Goal: Find specific page/section: Find specific page/section

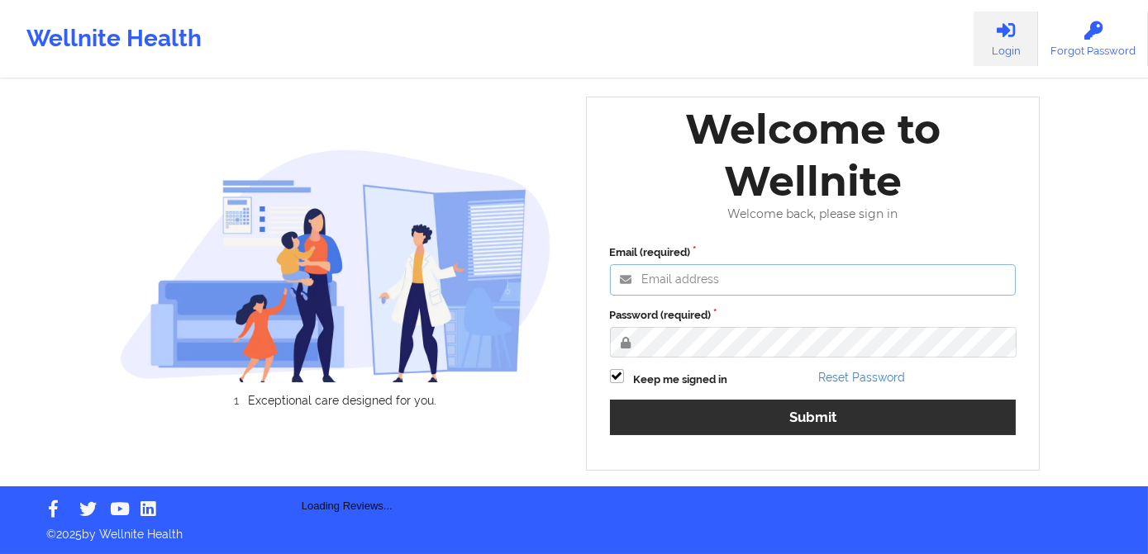
type input "[PERSON_NAME][EMAIL_ADDRESS][DOMAIN_NAME]"
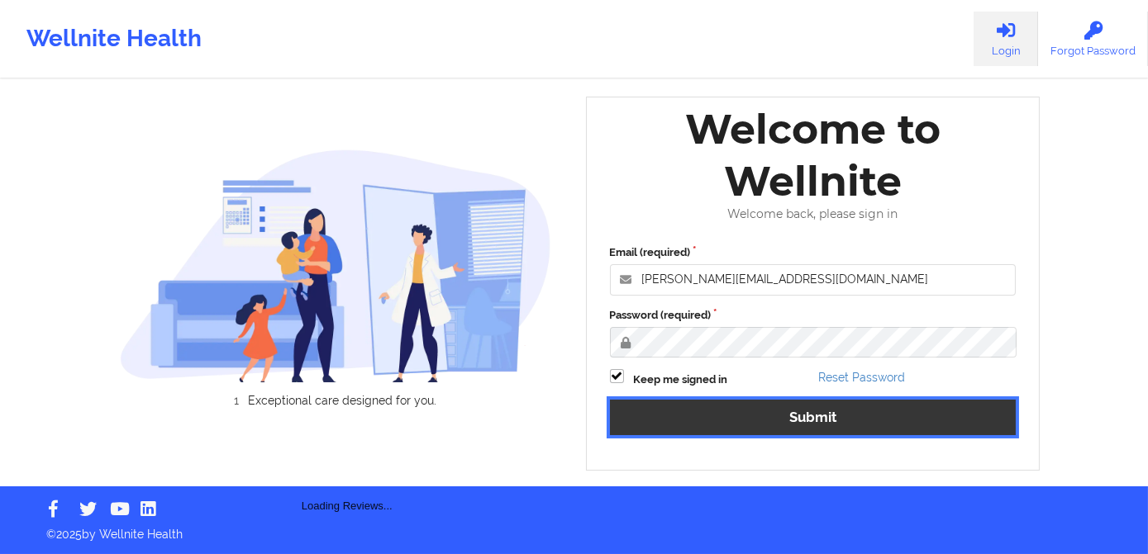
click at [789, 424] on button "Submit" at bounding box center [813, 418] width 407 height 36
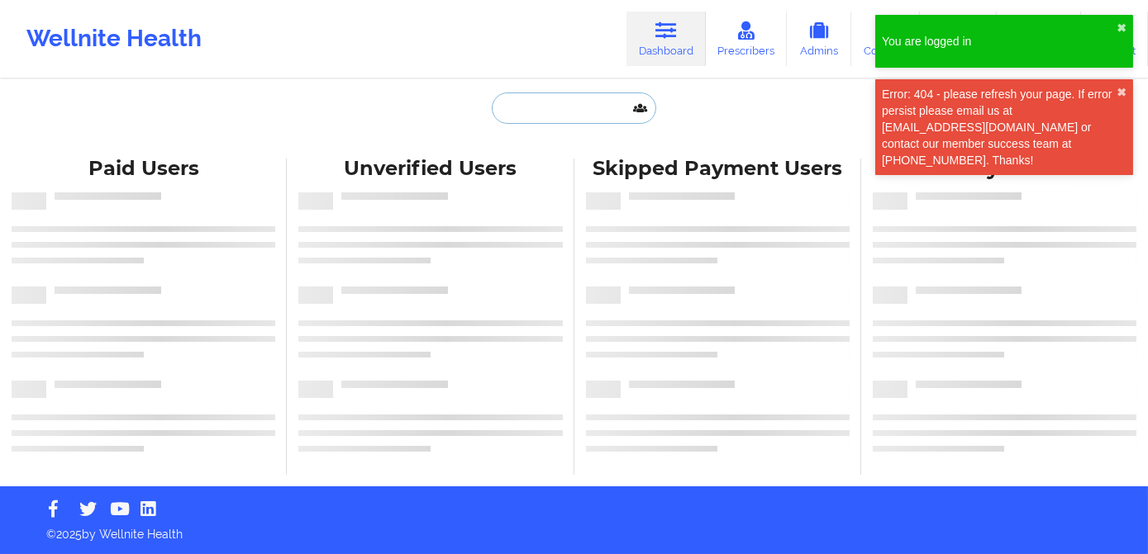
click at [562, 105] on input "text" at bounding box center [574, 108] width 164 height 31
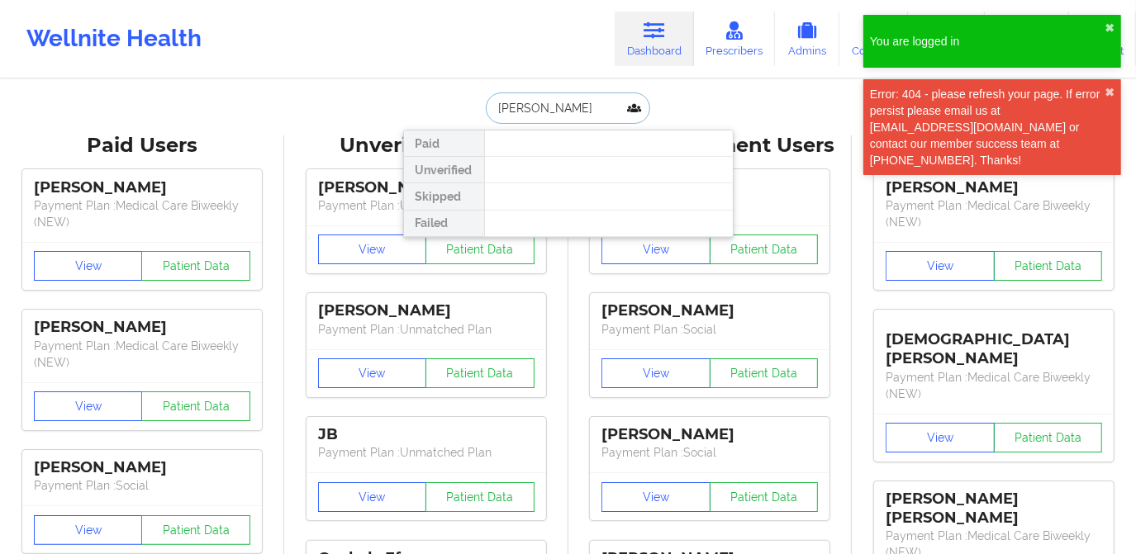
type input "[PERSON_NAME]"
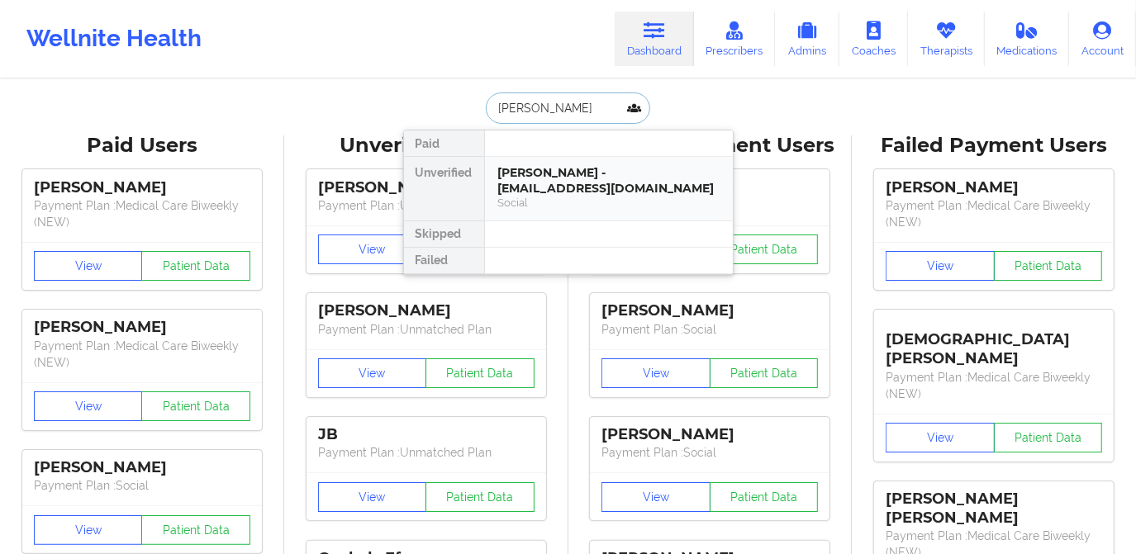
click at [569, 174] on div "[PERSON_NAME] - [EMAIL_ADDRESS][DOMAIN_NAME]" at bounding box center [608, 180] width 221 height 31
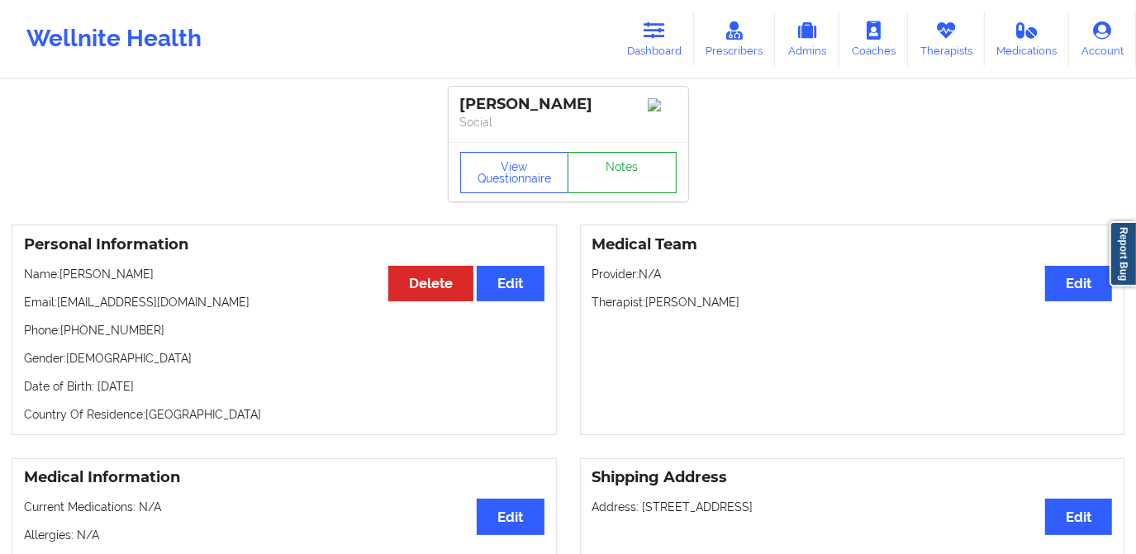
click at [612, 169] on link "Notes" at bounding box center [622, 172] width 109 height 41
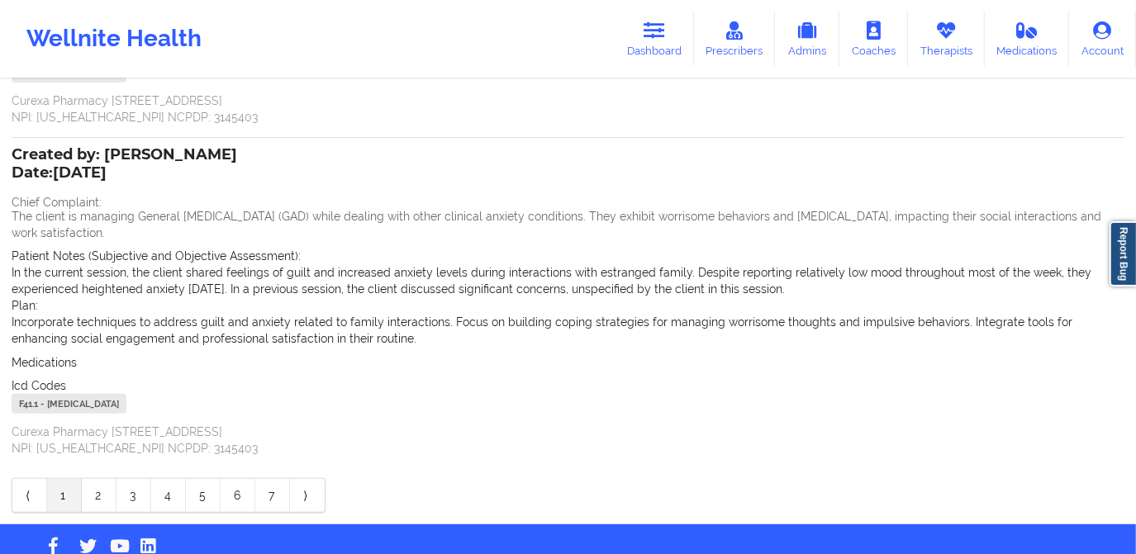
scroll to position [375, 0]
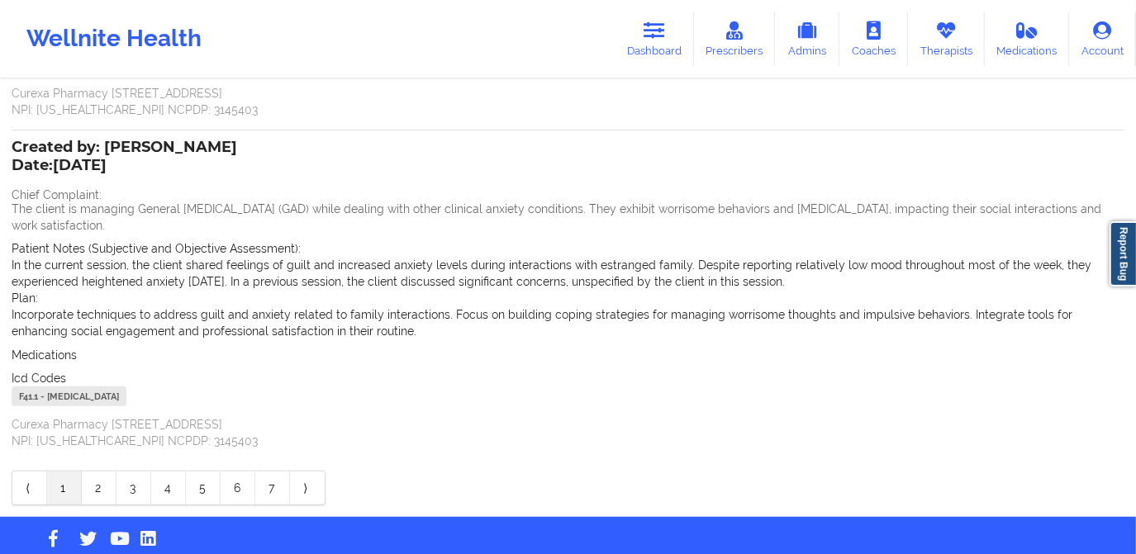
click at [54, 164] on p "Date: [DATE]" at bounding box center [125, 165] width 226 height 21
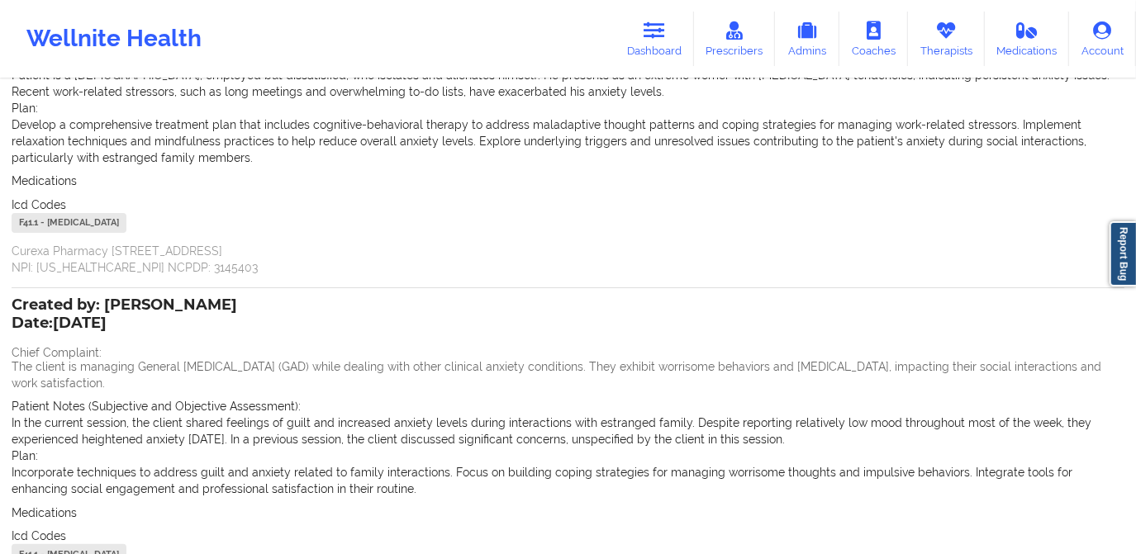
scroll to position [0, 0]
